Goal: Book appointment/travel/reservation

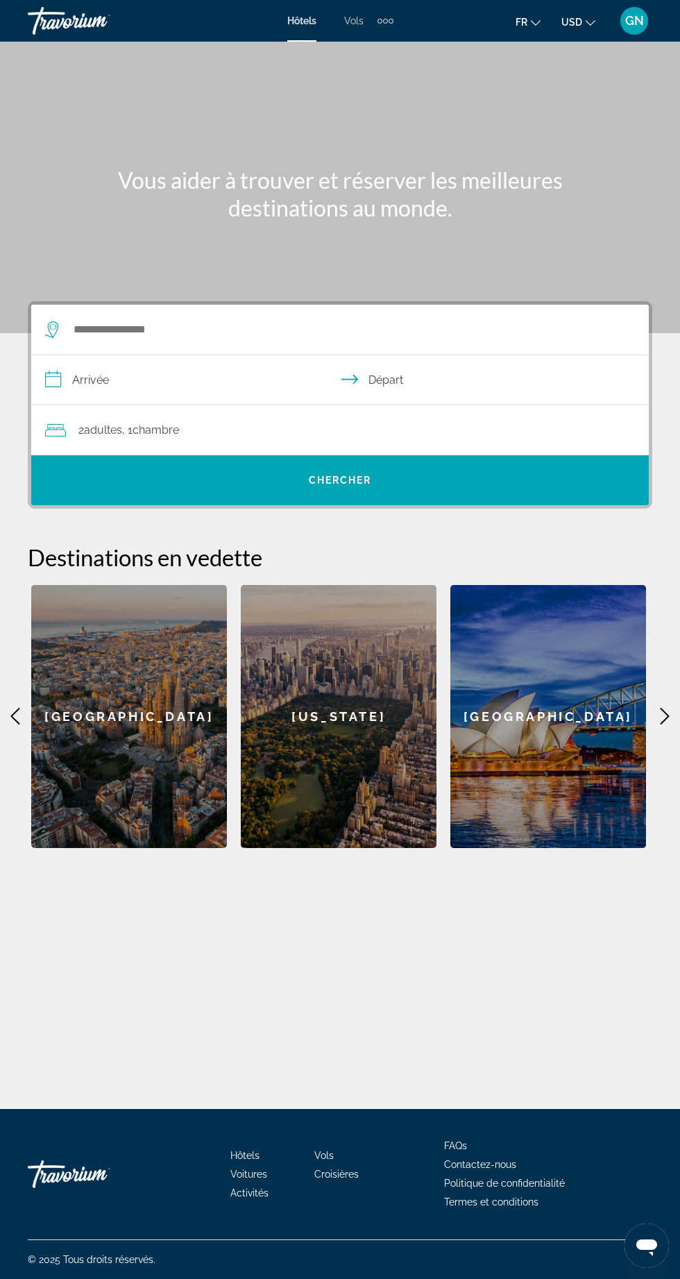
click at [664, 715] on icon "Main content" at bounding box center [664, 716] width 17 height 17
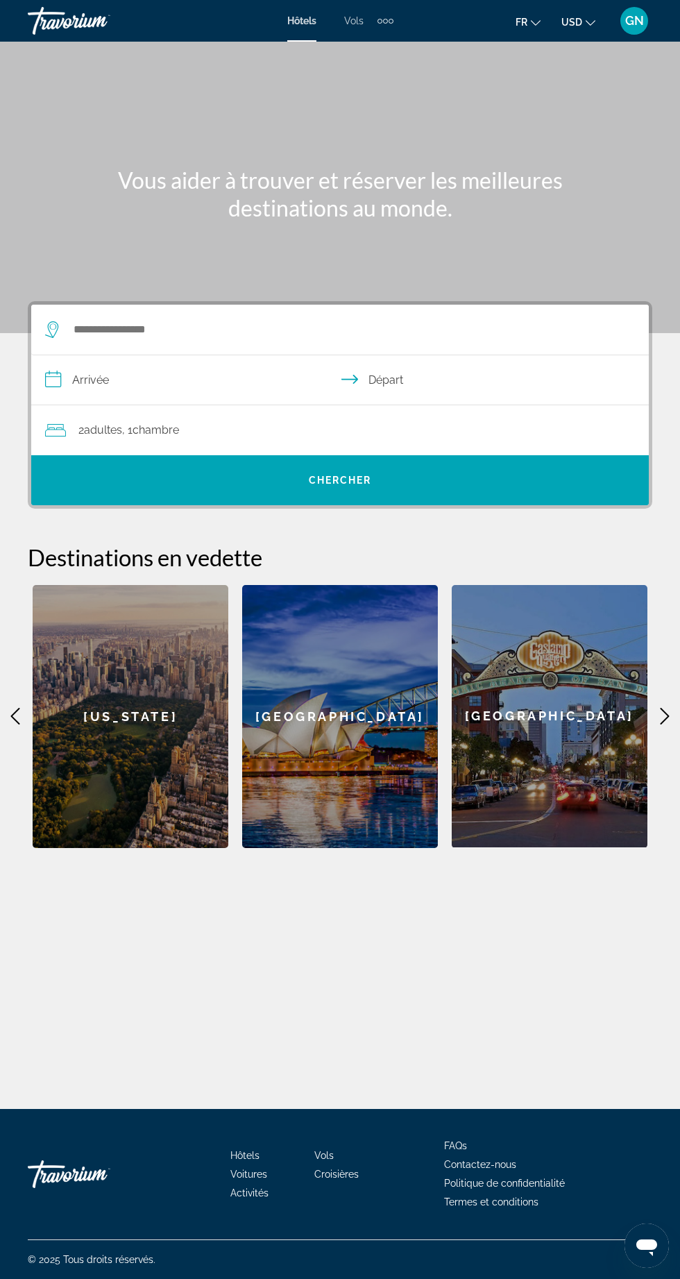
click at [664, 717] on icon "Main content" at bounding box center [664, 716] width 17 height 17
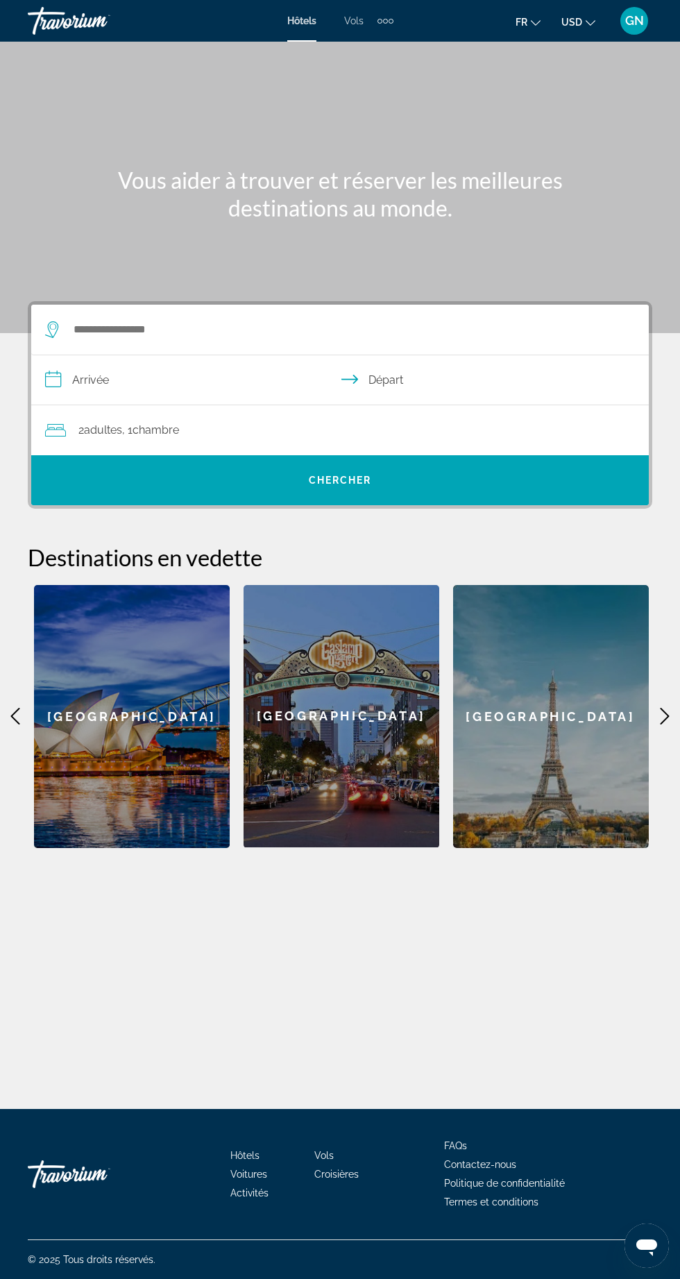
click at [664, 716] on icon "Main content" at bounding box center [664, 716] width 17 height 17
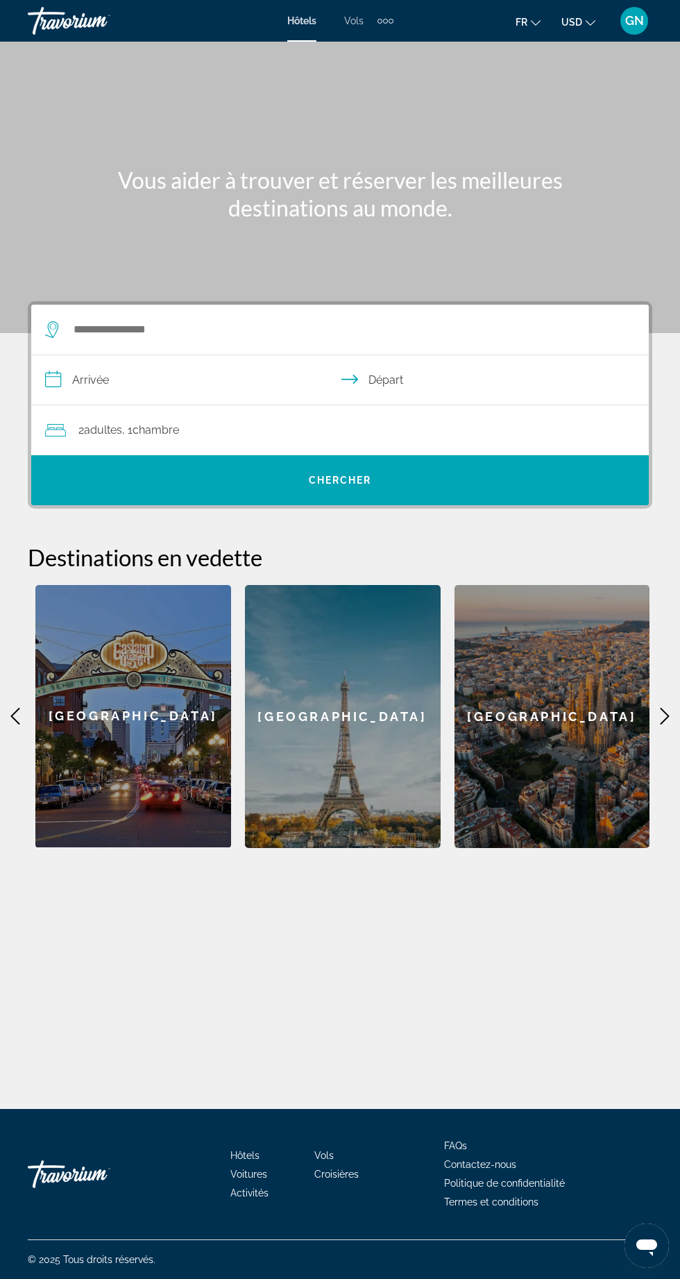
click at [664, 717] on icon "Main content" at bounding box center [664, 716] width 17 height 17
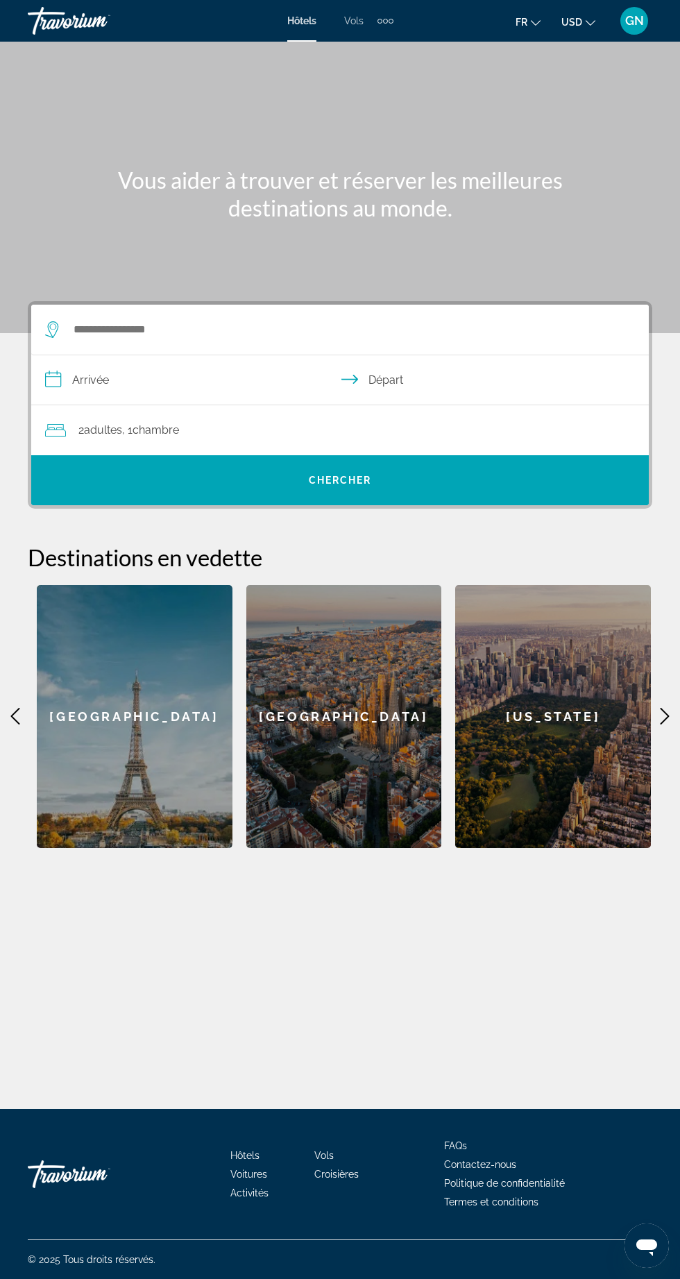
click at [665, 715] on icon "Main content" at bounding box center [664, 716] width 17 height 17
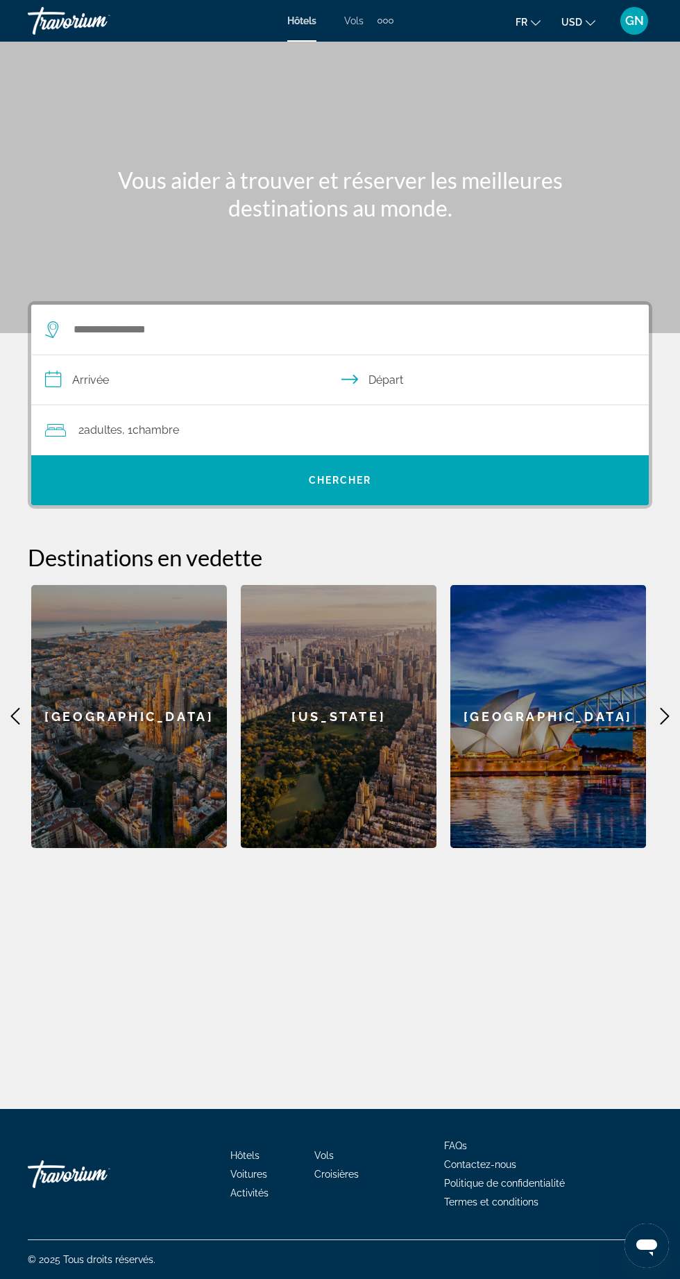
click at [665, 715] on icon "Main content" at bounding box center [664, 716] width 17 height 17
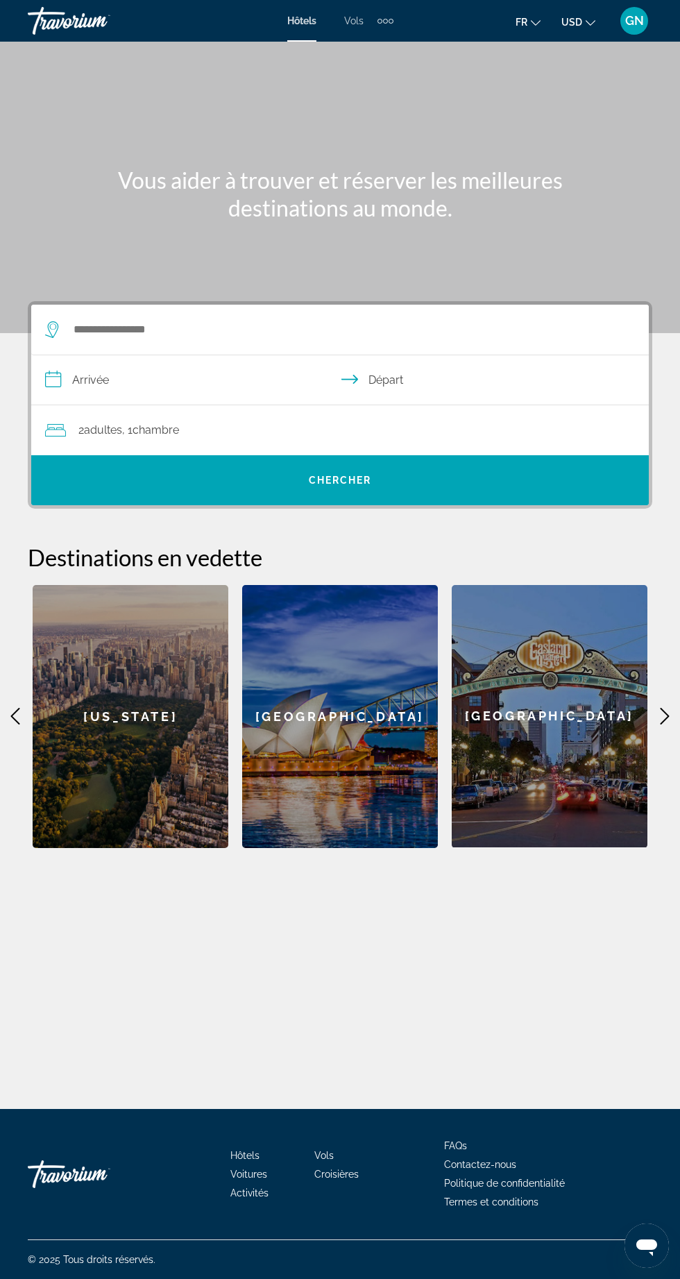
click at [663, 711] on icon "Main content" at bounding box center [664, 716] width 9 height 17
